Goal: Information Seeking & Learning: Learn about a topic

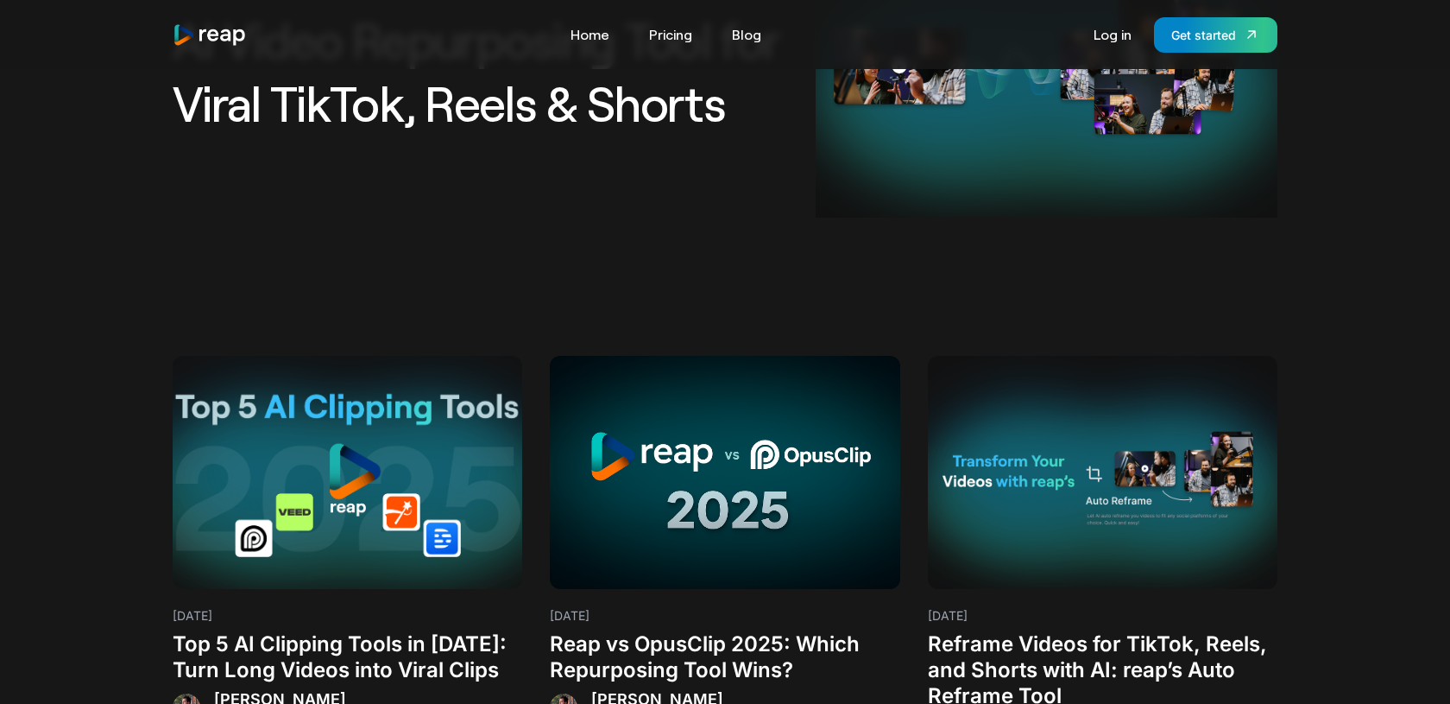
scroll to position [450, 0]
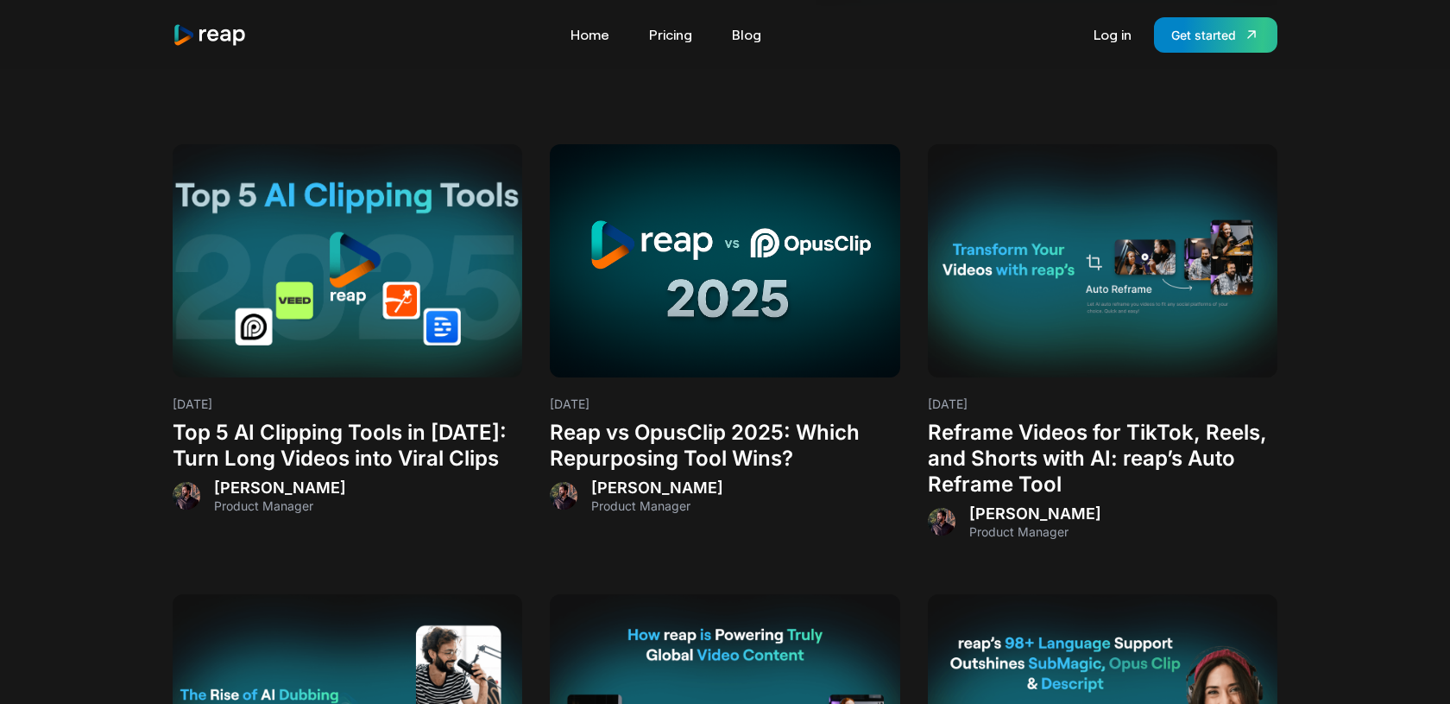
click at [342, 451] on h3 "Top 5 AI Clipping Tools in [DATE]: Turn Long Videos into Viral Clips" at bounding box center [348, 446] width 350 height 52
